Goal: Book appointment/travel/reservation

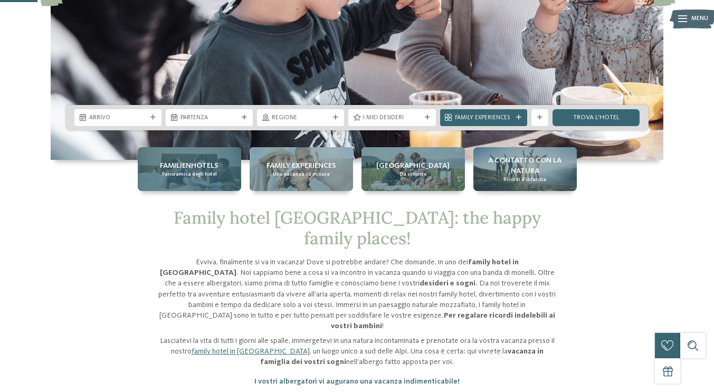
click at [162, 172] on span "Panoramica degli hotel" at bounding box center [189, 174] width 55 height 7
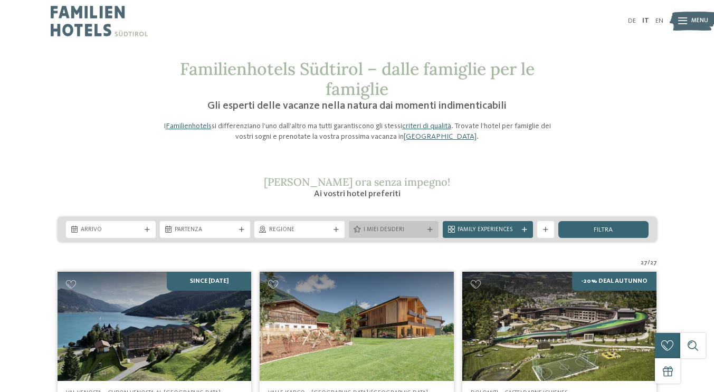
click at [393, 234] on span "I miei desideri" at bounding box center [394, 230] width 61 height 8
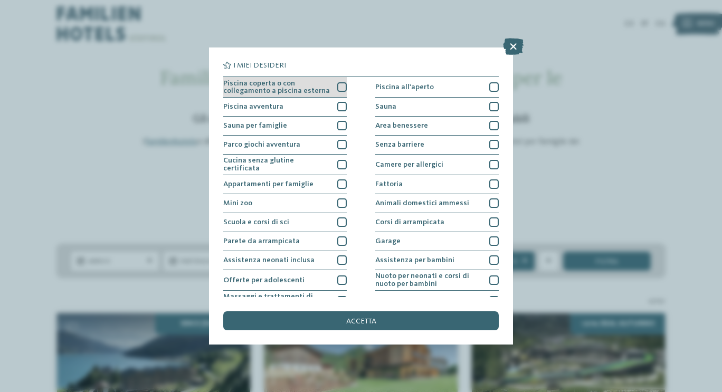
click at [341, 84] on div at bounding box center [342, 87] width 10 height 10
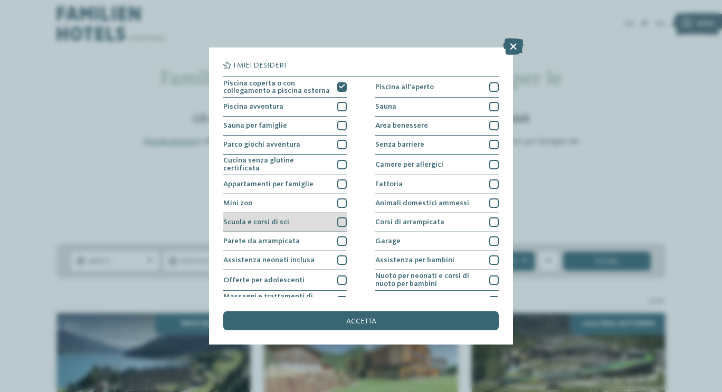
click at [339, 221] on div at bounding box center [342, 223] width 10 height 10
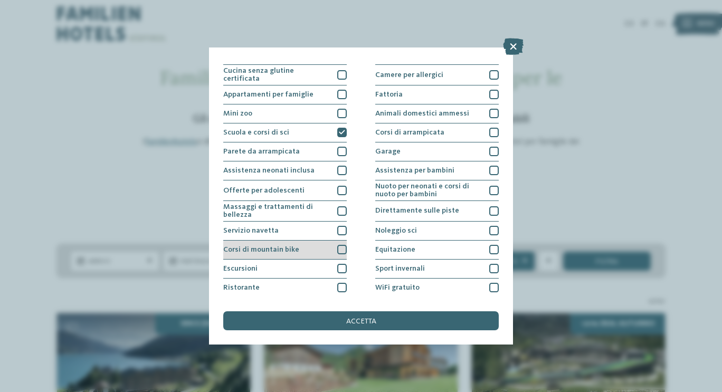
scroll to position [106, 0]
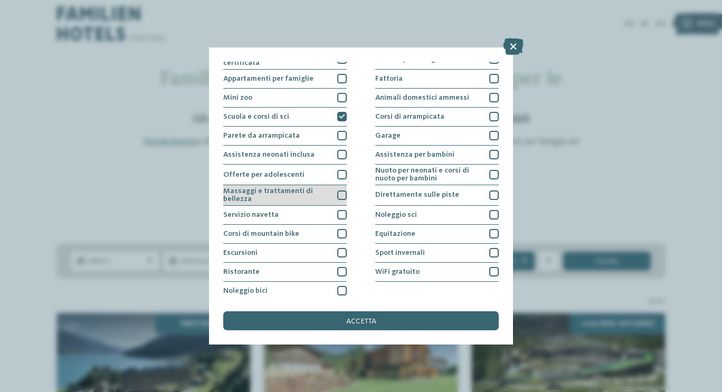
click at [339, 191] on div at bounding box center [342, 196] width 10 height 10
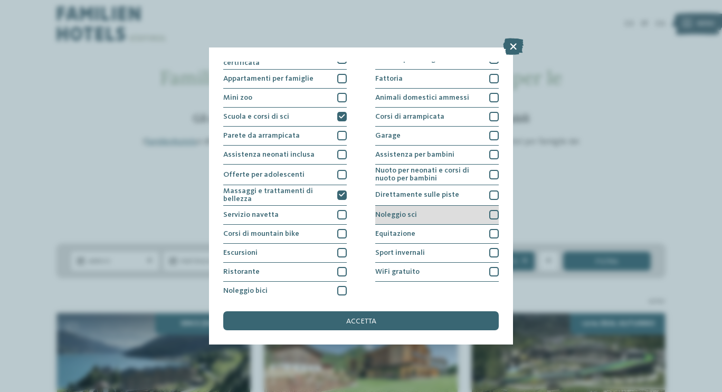
click at [489, 212] on div at bounding box center [494, 215] width 10 height 10
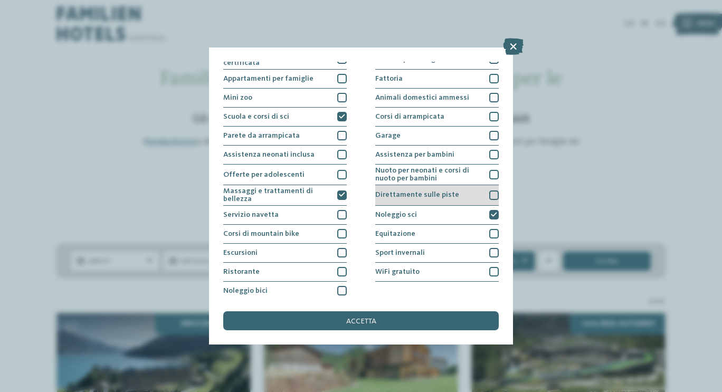
click at [489, 193] on div at bounding box center [494, 196] width 10 height 10
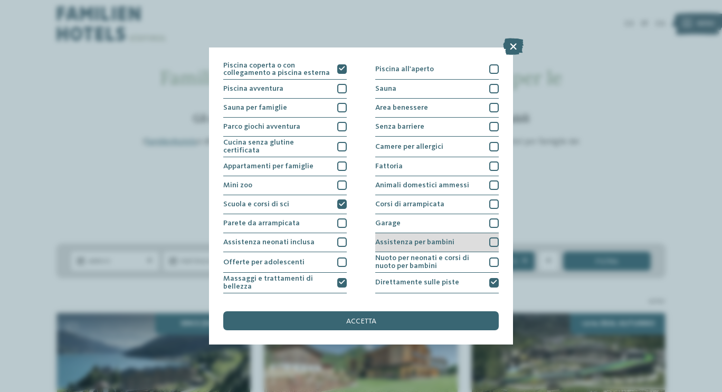
scroll to position [0, 0]
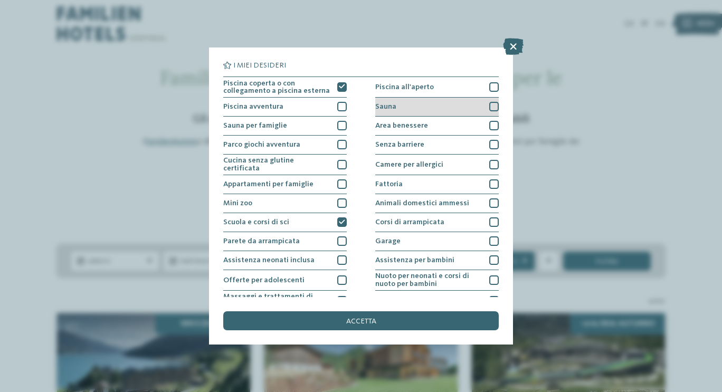
click at [490, 108] on div at bounding box center [494, 107] width 10 height 10
click at [491, 125] on div at bounding box center [494, 126] width 10 height 10
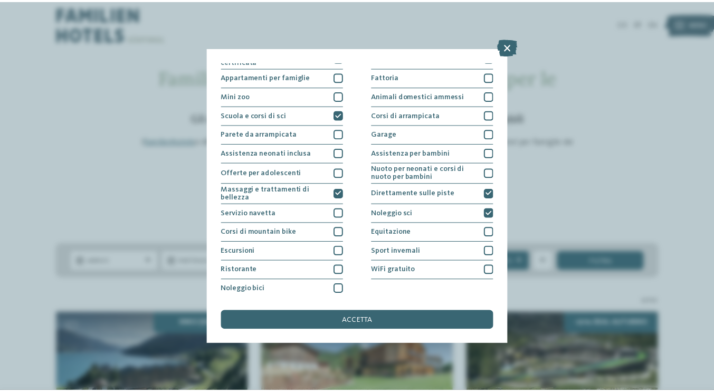
scroll to position [108, 0]
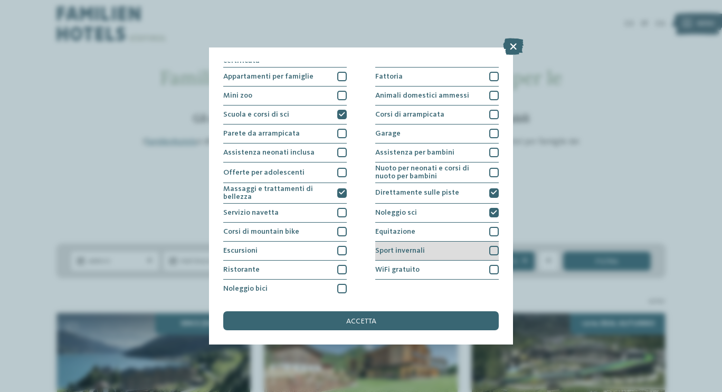
click at [490, 243] on div "Sport invernali" at bounding box center [437, 251] width 124 height 19
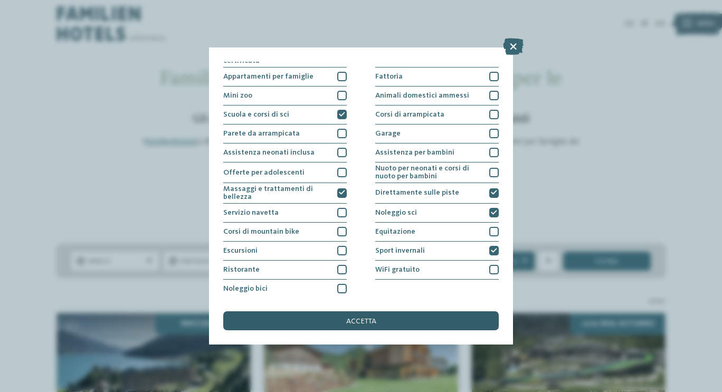
click at [400, 319] on div "accetta" at bounding box center [361, 320] width 276 height 19
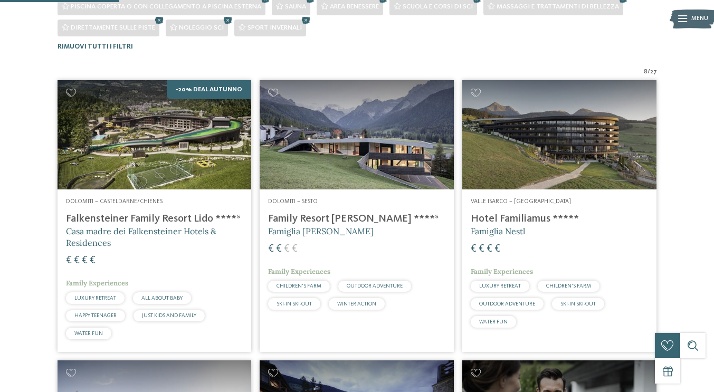
scroll to position [211, 0]
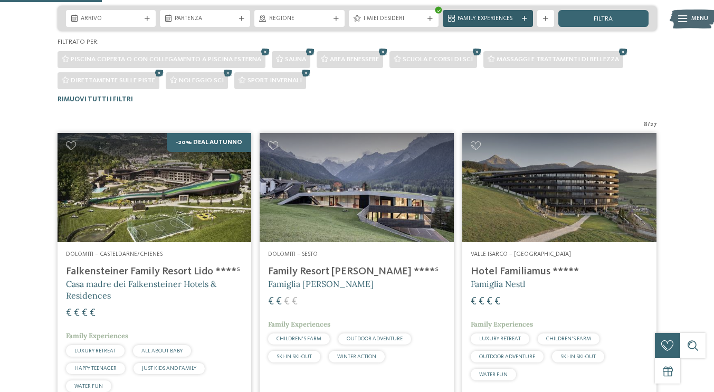
click at [476, 23] on span "Family Experiences" at bounding box center [488, 19] width 61 height 8
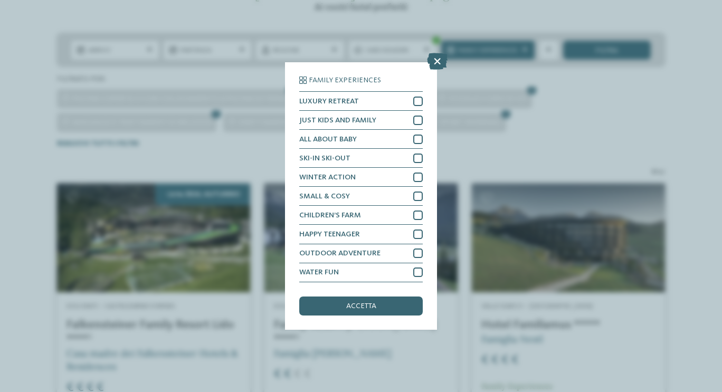
click at [611, 116] on div "Family Experiences LUXURY RETREAT JUST KIDS AND FAMILY" at bounding box center [361, 196] width 722 height 392
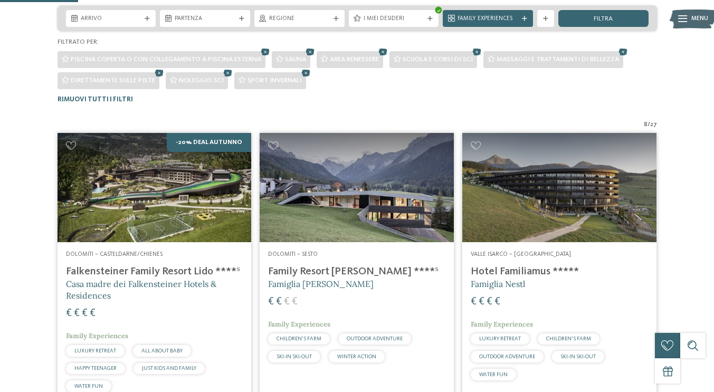
scroll to position [0, 0]
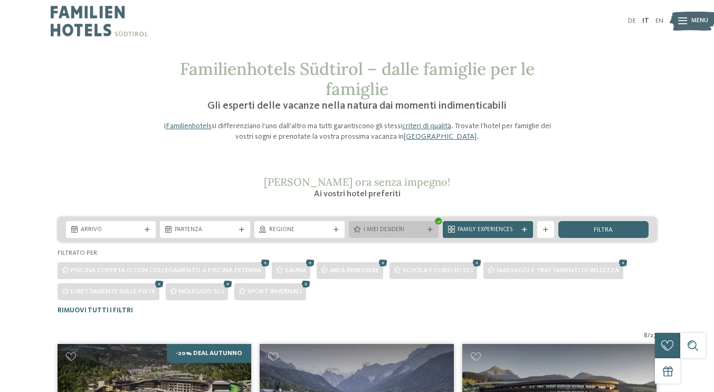
click at [428, 233] on icon at bounding box center [430, 230] width 5 height 5
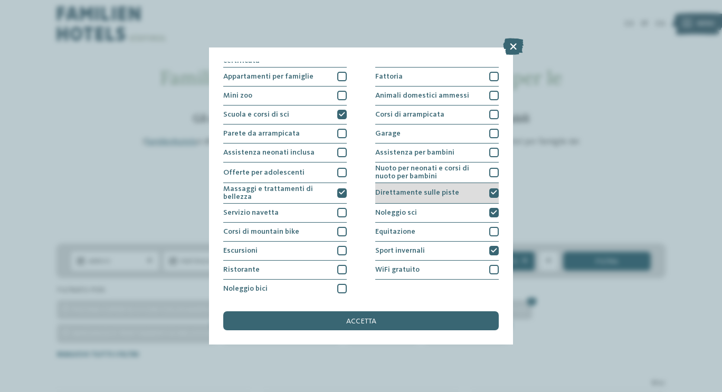
click at [491, 192] on icon at bounding box center [494, 193] width 6 height 6
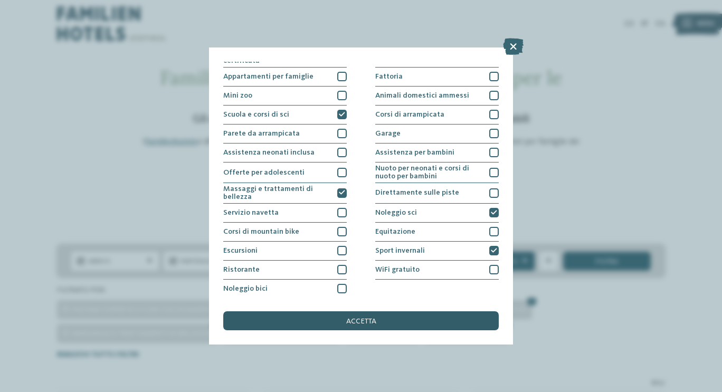
click at [419, 320] on div "accetta" at bounding box center [361, 320] width 276 height 19
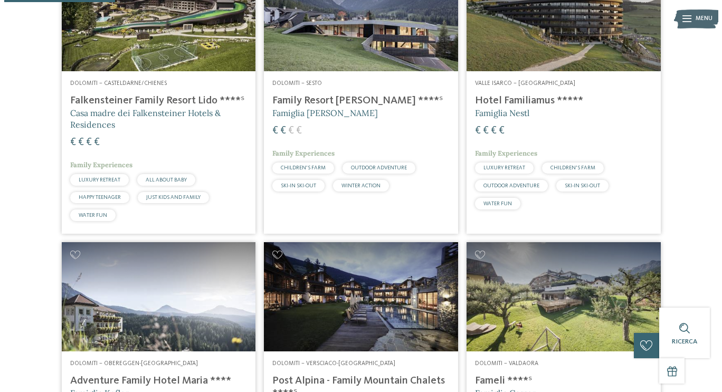
scroll to position [65, 0]
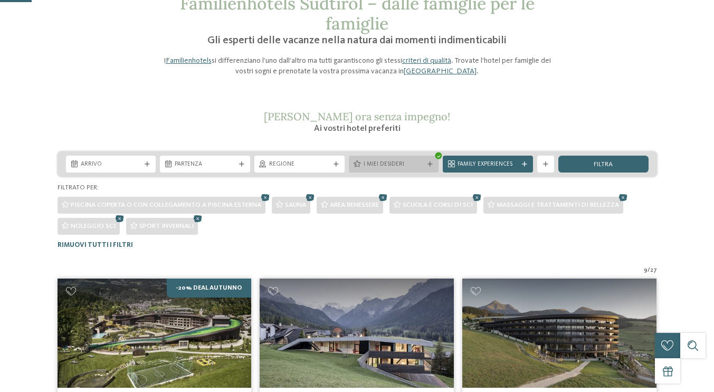
click at [426, 167] on div at bounding box center [430, 164] width 8 height 5
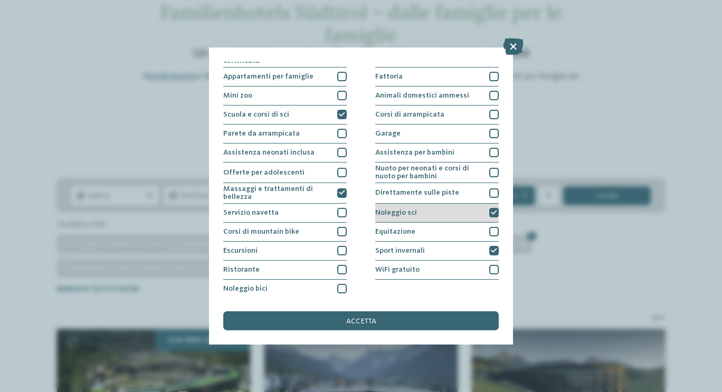
click at [491, 210] on icon at bounding box center [494, 213] width 6 height 6
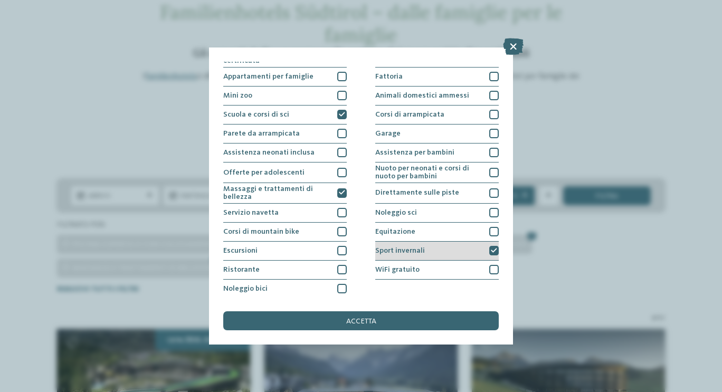
click at [491, 249] on icon at bounding box center [494, 251] width 6 height 6
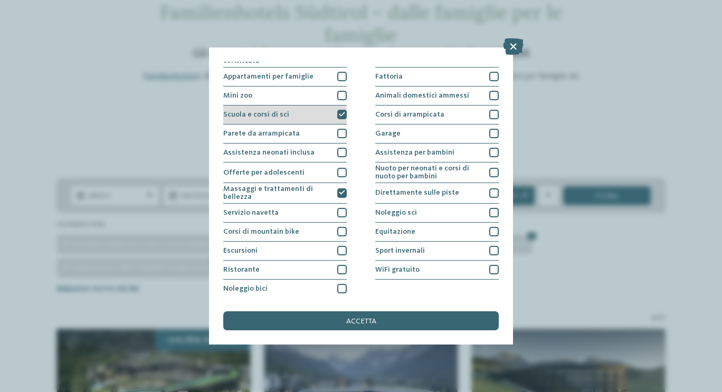
click at [337, 114] on div at bounding box center [342, 115] width 10 height 10
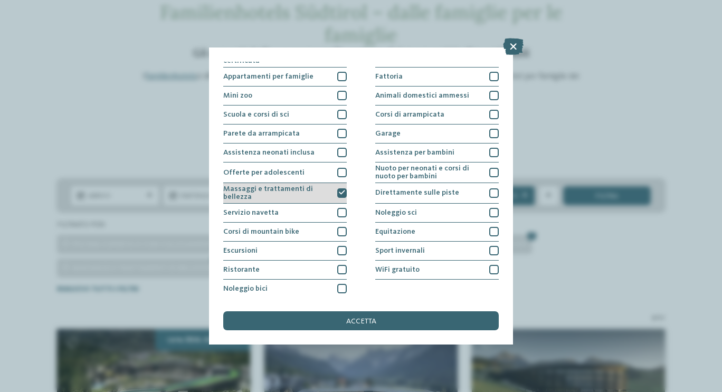
click at [342, 194] on icon at bounding box center [342, 193] width 6 height 6
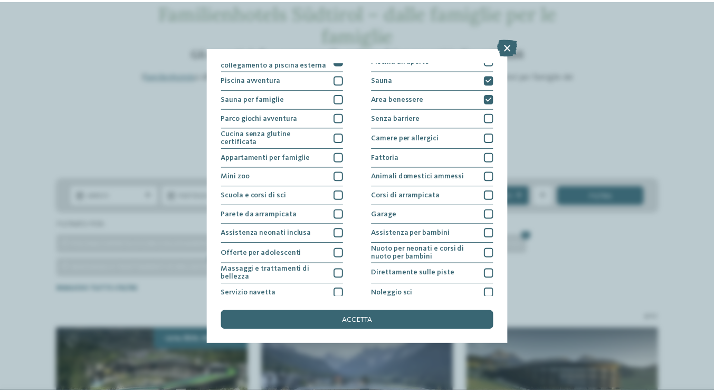
scroll to position [0, 0]
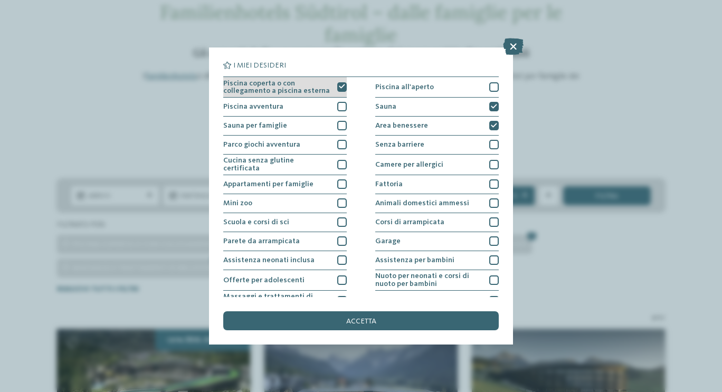
click at [339, 83] on div at bounding box center [342, 87] width 10 height 10
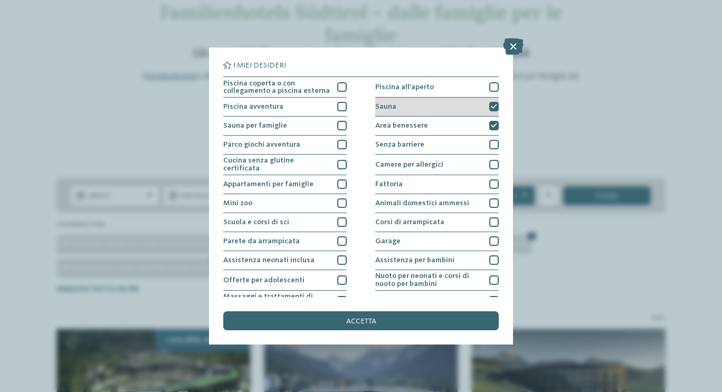
click at [491, 107] on icon at bounding box center [494, 107] width 6 height 6
click at [489, 121] on div at bounding box center [494, 126] width 10 height 10
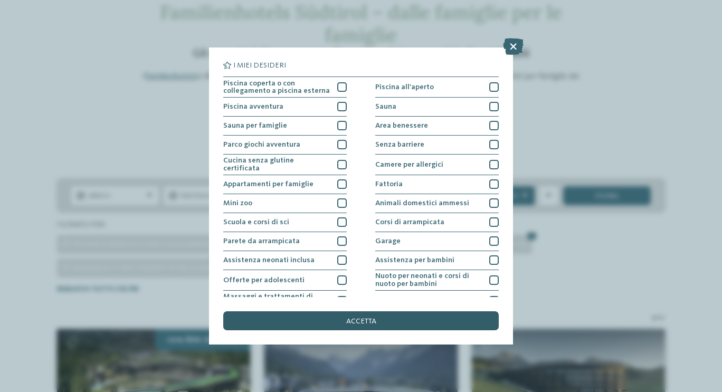
click at [417, 317] on div "accetta" at bounding box center [361, 320] width 276 height 19
